Goal: Task Accomplishment & Management: Manage account settings

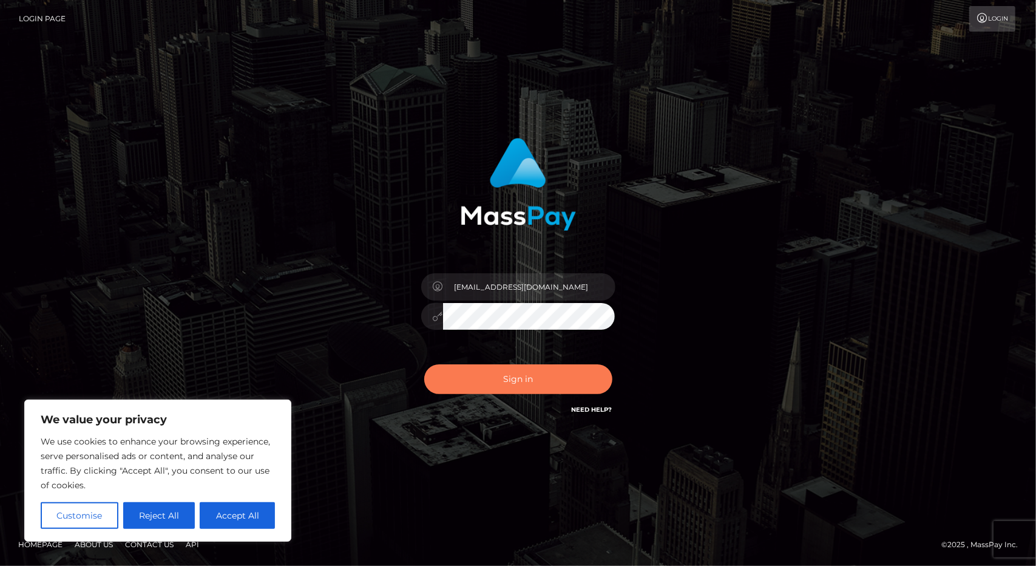
click at [535, 380] on button "Sign in" at bounding box center [518, 379] width 188 height 30
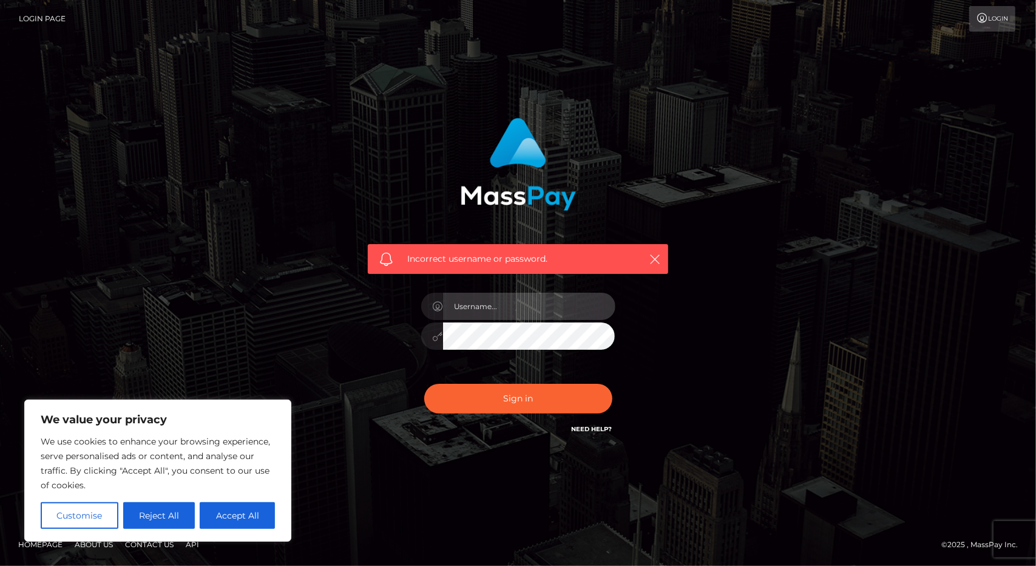
click at [507, 315] on input "text" at bounding box center [529, 305] width 172 height 27
type input "agirlnow@gmail.com"
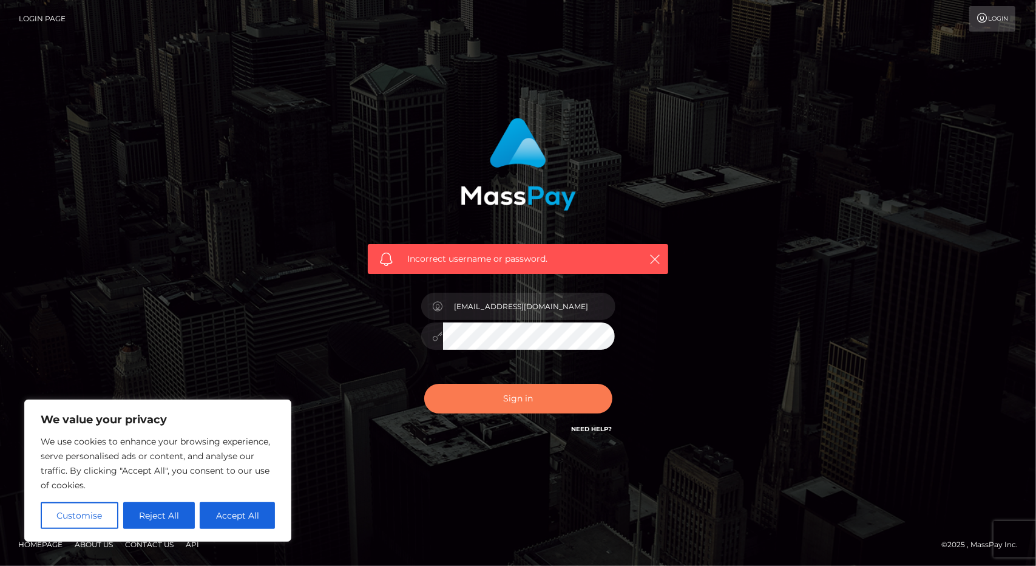
click at [524, 393] on button "Sign in" at bounding box center [518, 399] width 188 height 30
click at [654, 265] on icon "button" at bounding box center [655, 259] width 12 height 12
click at [242, 508] on button "Accept All" at bounding box center [237, 515] width 75 height 27
checkbox input "true"
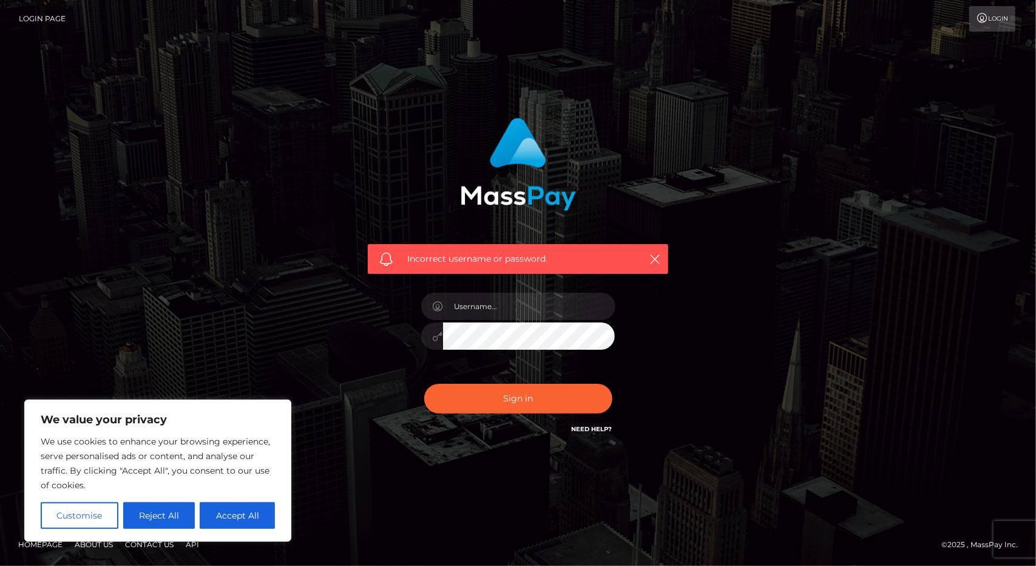
checkbox input "true"
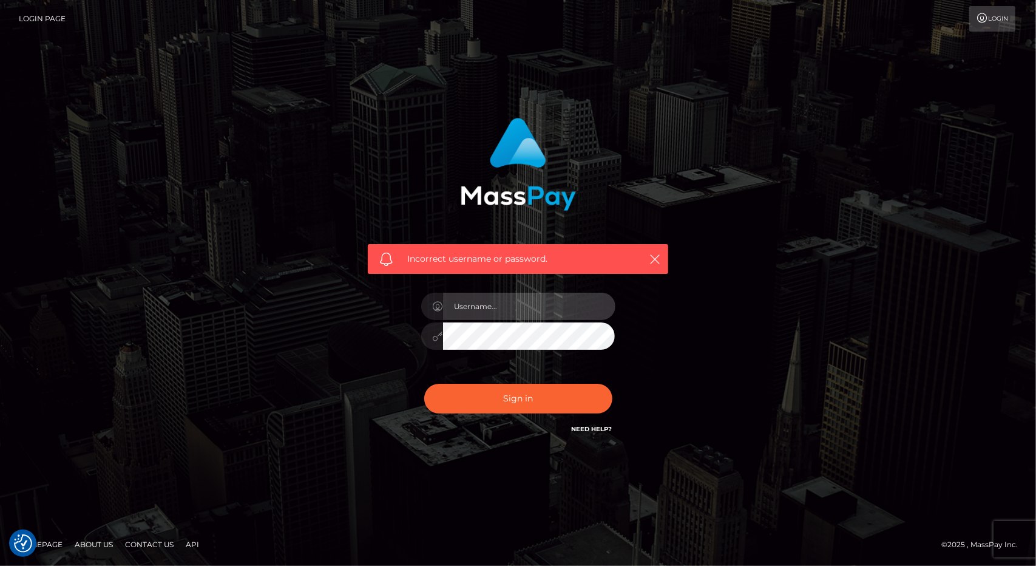
click at [506, 311] on input "text" at bounding box center [529, 305] width 172 height 27
type input "agirlnow@gmail.com"
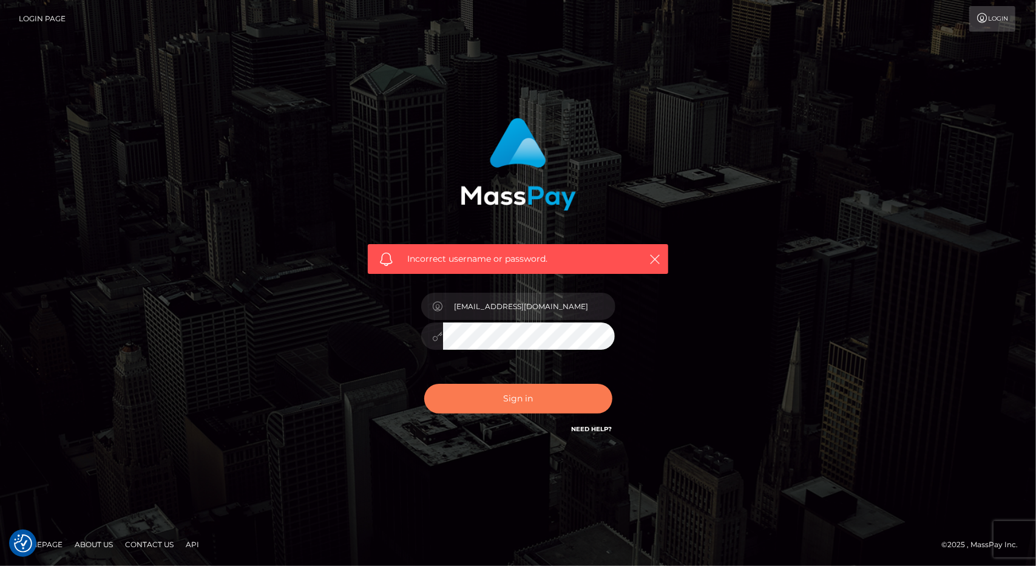
click at [524, 403] on button "Sign in" at bounding box center [518, 399] width 188 height 30
click at [995, 25] on link "Login" at bounding box center [992, 18] width 46 height 25
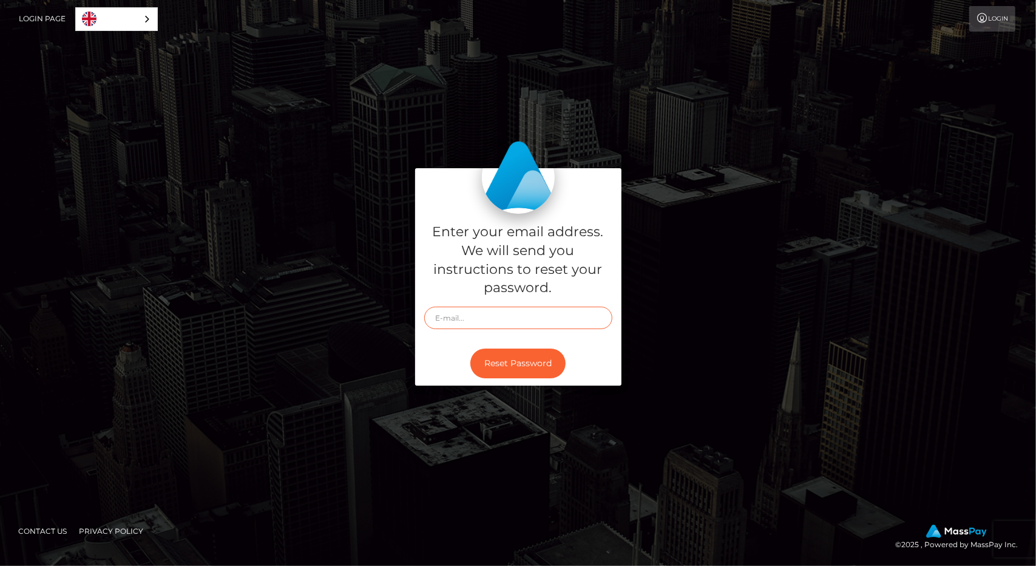
click at [485, 322] on input "text" at bounding box center [518, 317] width 188 height 22
type input "[EMAIL_ADDRESS][DOMAIN_NAME]"
click at [515, 363] on button "Reset Password" at bounding box center [517, 363] width 95 height 30
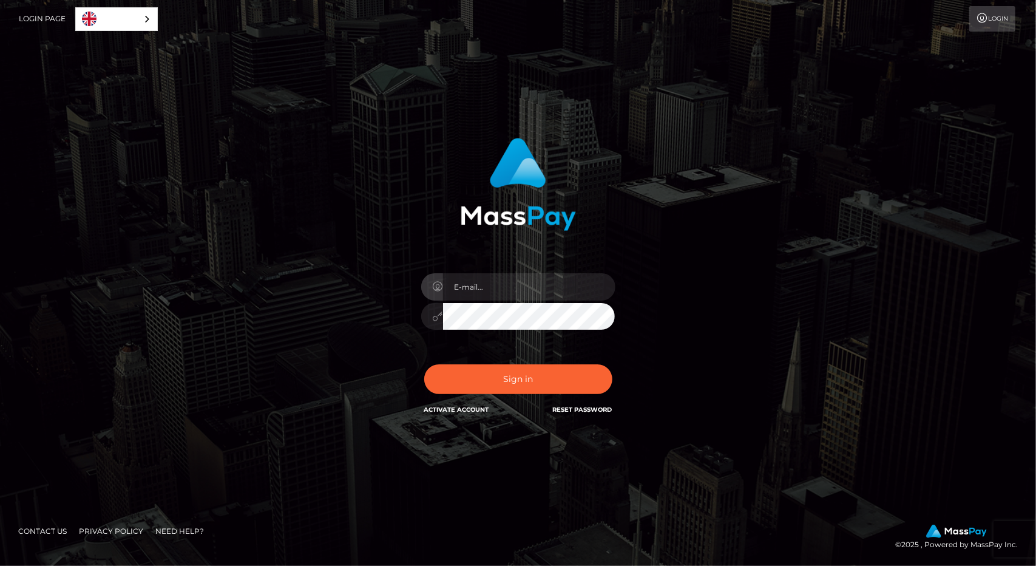
type input "[EMAIL_ADDRESS][DOMAIN_NAME]"
click at [518, 373] on button "Sign in" at bounding box center [518, 379] width 188 height 30
